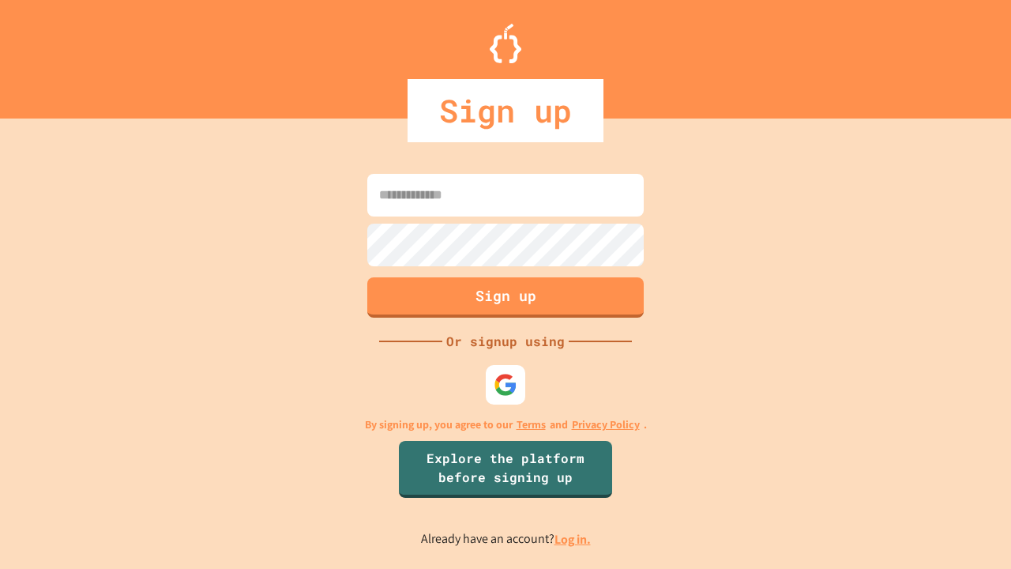
click at [573, 539] on link "Log in." at bounding box center [572, 539] width 36 height 17
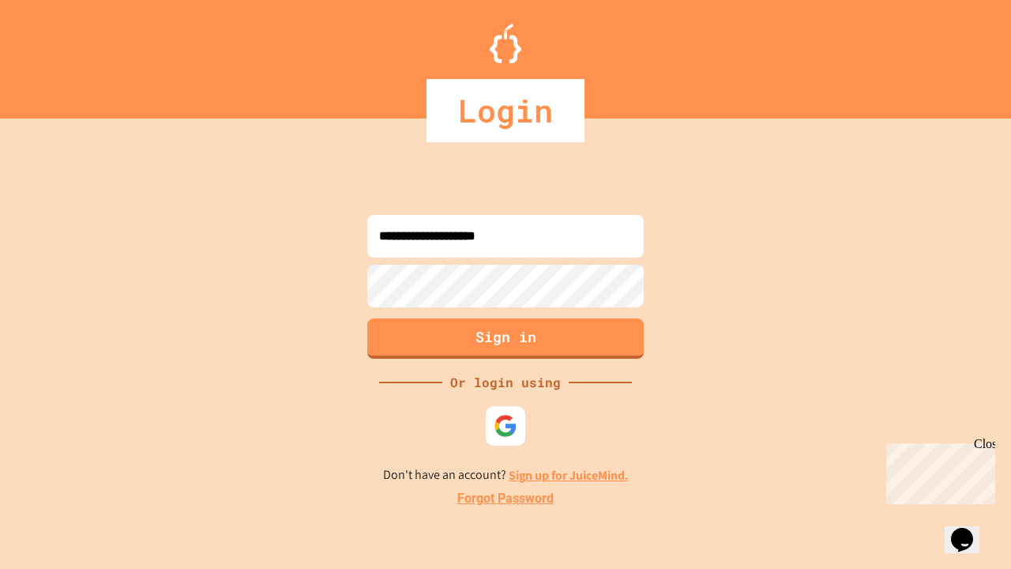
type input "**********"
